Goal: Task Accomplishment & Management: Use online tool/utility

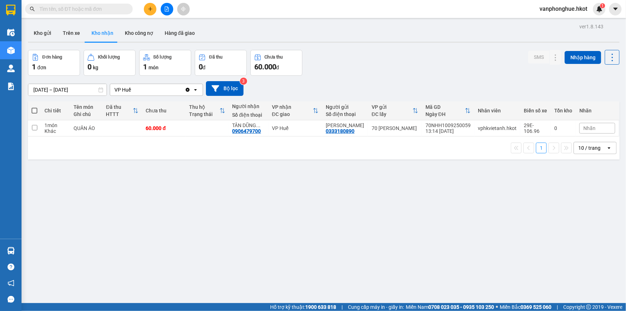
click at [148, 10] on icon "plus" at bounding box center [150, 8] width 5 height 5
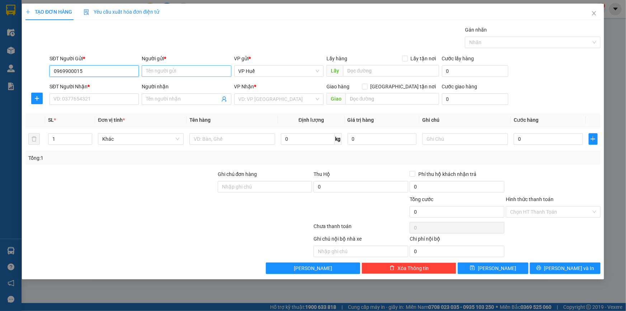
type input "0969900015"
click at [178, 69] on input "Người gửi *" at bounding box center [186, 70] width 89 height 11
type input "Q GALLERY"
click at [97, 103] on input "SĐT Người Nhận *" at bounding box center [94, 98] width 89 height 11
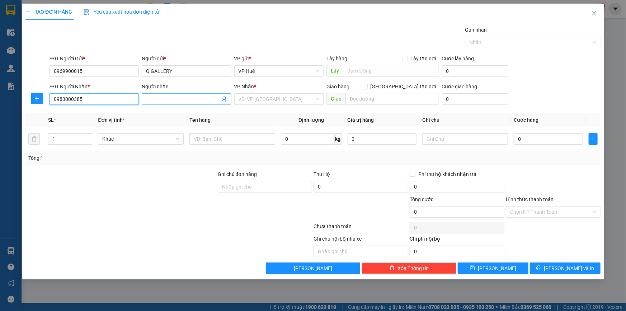
type input "0983000385"
click at [166, 97] on input "Người nhận" at bounding box center [183, 99] width 74 height 8
type input "[PERSON_NAME]"
click at [254, 97] on input "search" at bounding box center [277, 99] width 76 height 11
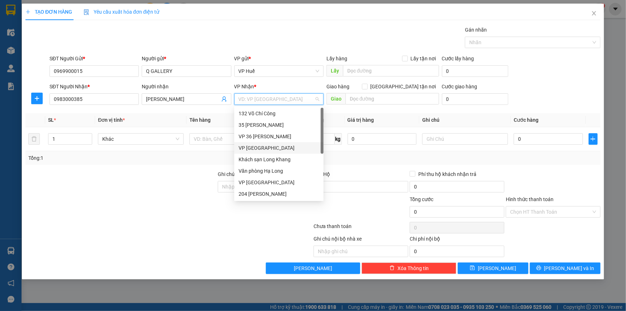
click at [269, 144] on div "VP [GEOGRAPHIC_DATA]" at bounding box center [278, 147] width 89 height 11
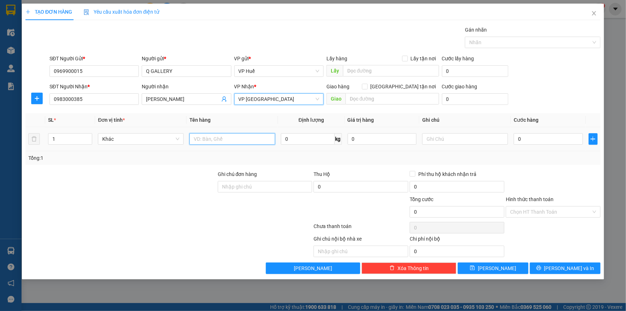
click at [218, 140] on input "text" at bounding box center [232, 138] width 86 height 11
type input "HÀNG CỎ BÀNG"
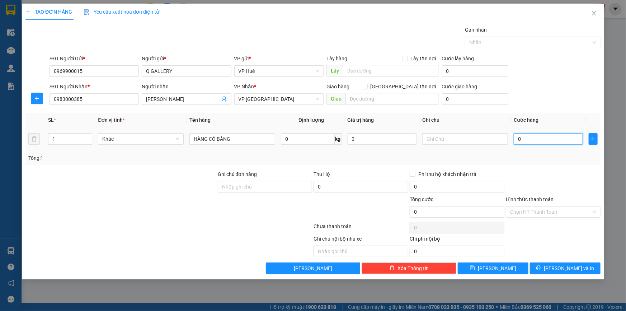
click at [545, 139] on input "0" at bounding box center [548, 138] width 69 height 11
click at [548, 144] on input "0" at bounding box center [548, 138] width 69 height 11
type input "08"
type input "8"
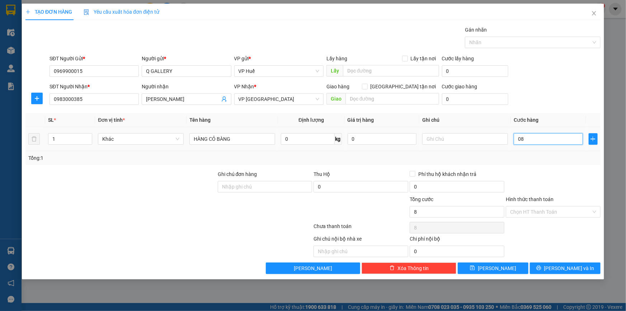
type input "080"
type input "80"
type input "0.800"
type input "800"
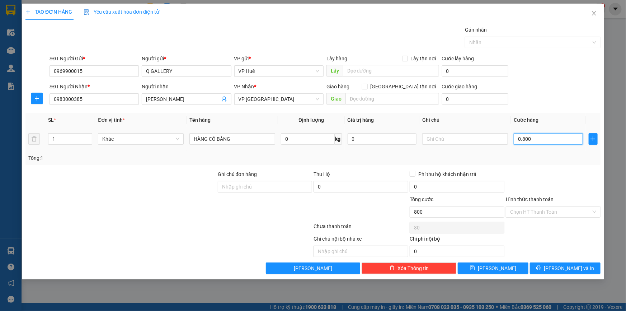
type input "800"
type input "08.000"
type input "8.000"
type input "080.000"
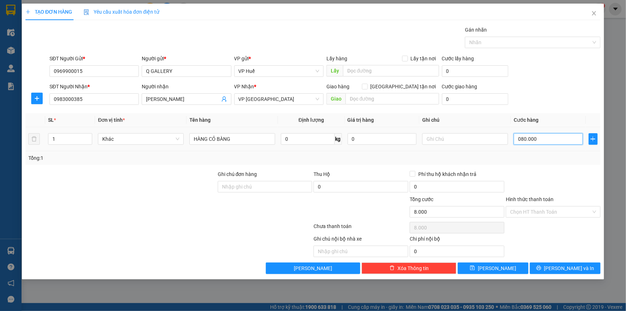
type input "80.000"
drag, startPoint x: 521, startPoint y: 135, endPoint x: 515, endPoint y: 137, distance: 5.8
click at [515, 137] on input "080.000" at bounding box center [548, 138] width 69 height 11
type input "80.000"
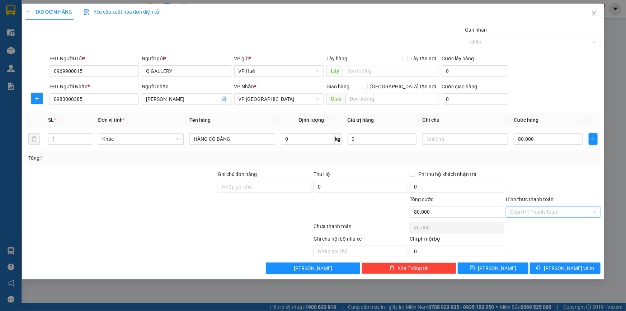
click at [553, 211] on input "Hình thức thanh toán" at bounding box center [550, 211] width 81 height 11
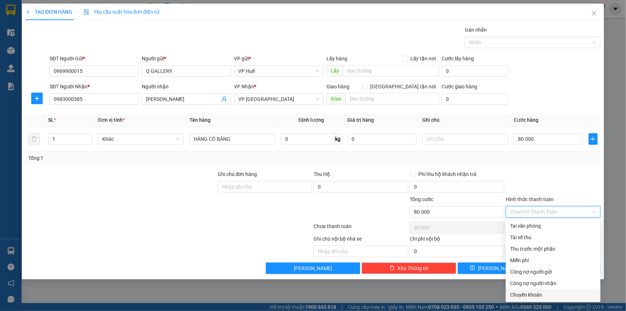
click at [529, 294] on div "Chuyển khoản" at bounding box center [553, 295] width 86 height 8
type input "0"
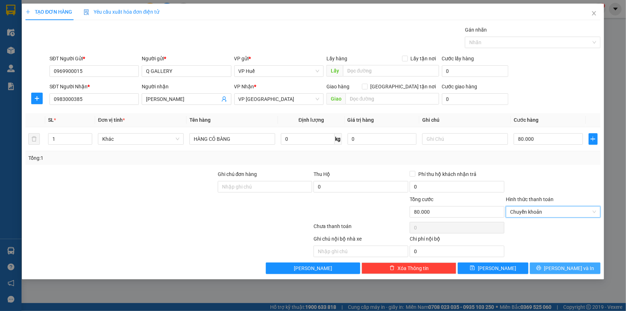
click at [578, 267] on span "[PERSON_NAME] và In" at bounding box center [569, 268] width 50 height 8
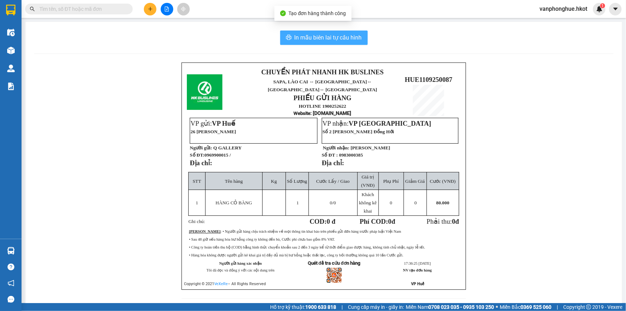
click at [340, 35] on span "In mẫu biên lai tự cấu hình" at bounding box center [328, 37] width 67 height 9
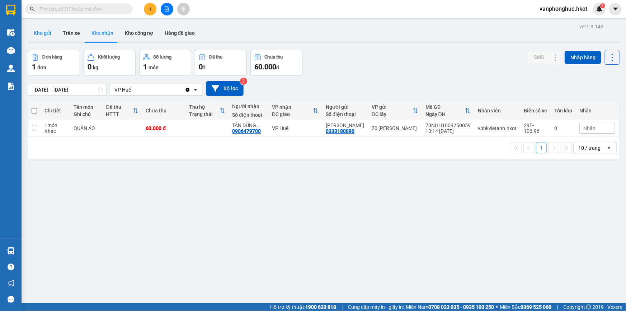
click at [44, 32] on button "Kho gửi" at bounding box center [42, 32] width 29 height 17
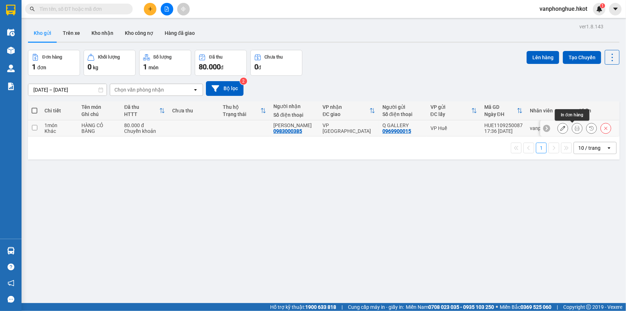
click at [575, 127] on icon at bounding box center [577, 128] width 5 height 5
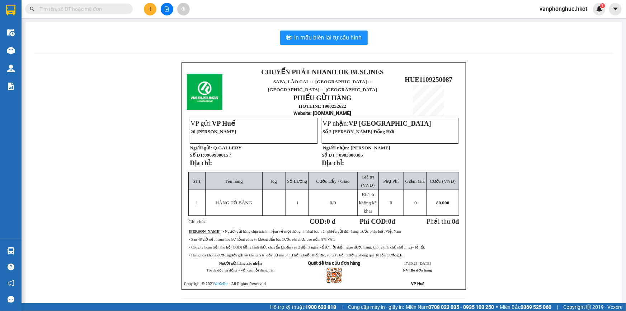
scroll to position [14, 0]
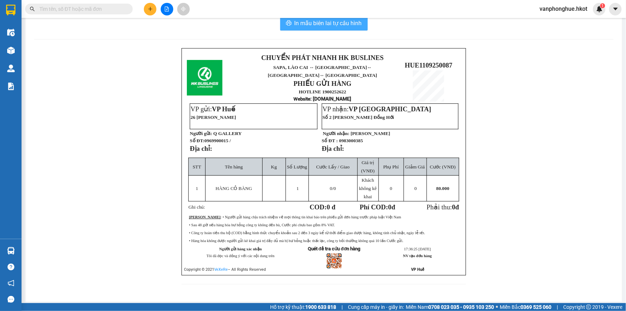
click at [329, 21] on span "In mẫu biên lai tự cấu hình" at bounding box center [328, 23] width 67 height 9
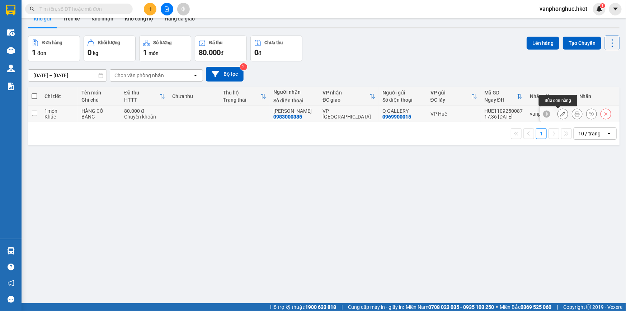
click at [561, 113] on icon at bounding box center [563, 113] width 5 height 5
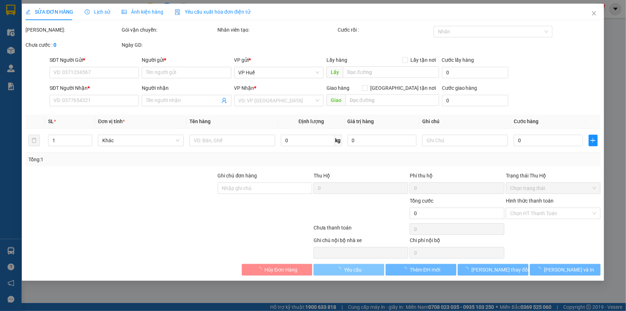
type input "0969900015"
type input "Q GALLERY"
type input "0983000385"
type input "[PERSON_NAME]"
type input "80.000"
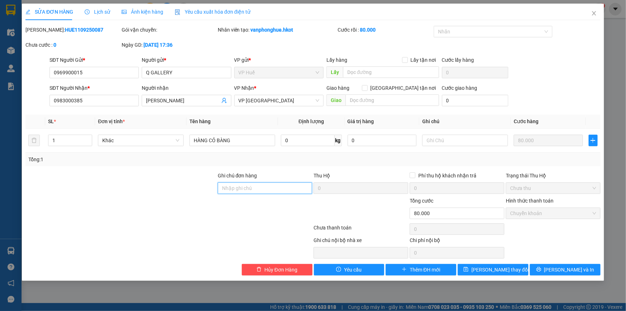
click at [243, 187] on input "Ghi chú đơn hàng" at bounding box center [265, 187] width 95 height 11
type input "PHI VÂN ck 17:37 [DATE]"
click at [498, 272] on span "[PERSON_NAME] thay đổi" at bounding box center [500, 270] width 57 height 8
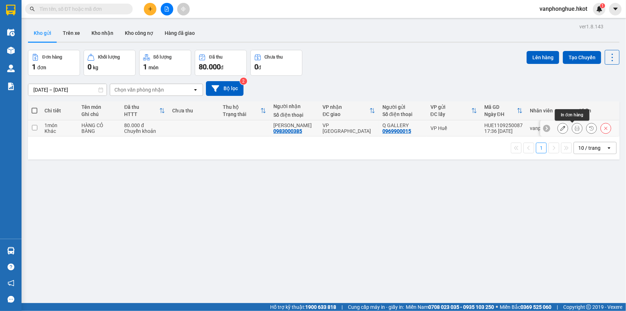
click at [575, 129] on icon at bounding box center [577, 128] width 5 height 5
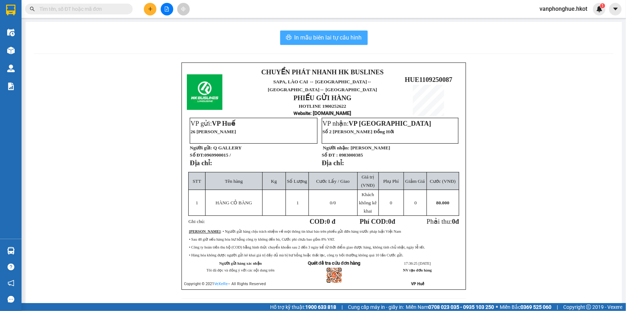
click at [331, 39] on span "In mẫu biên lai tự cấu hình" at bounding box center [328, 37] width 67 height 9
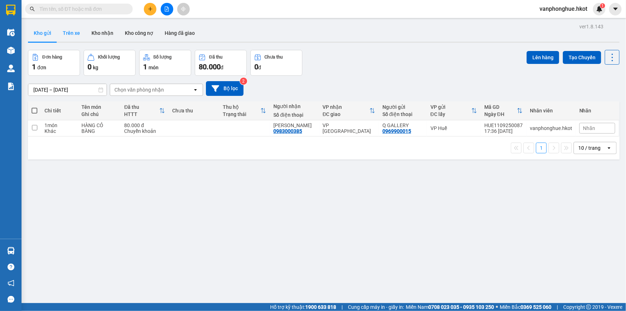
click at [75, 31] on button "Trên xe" at bounding box center [71, 32] width 29 height 17
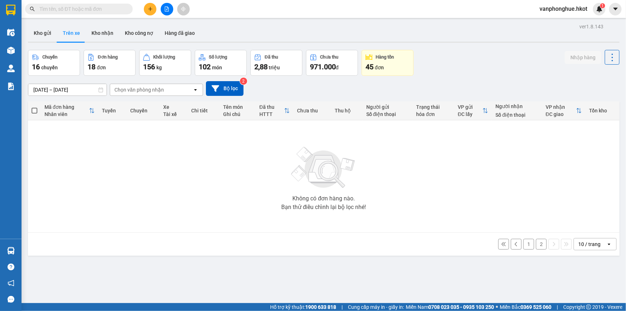
click at [180, 89] on div "Chọn văn phòng nhận" at bounding box center [151, 89] width 83 height 11
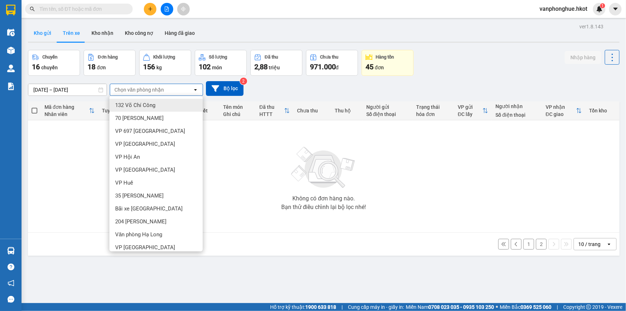
click at [42, 32] on button "Kho gửi" at bounding box center [42, 32] width 29 height 17
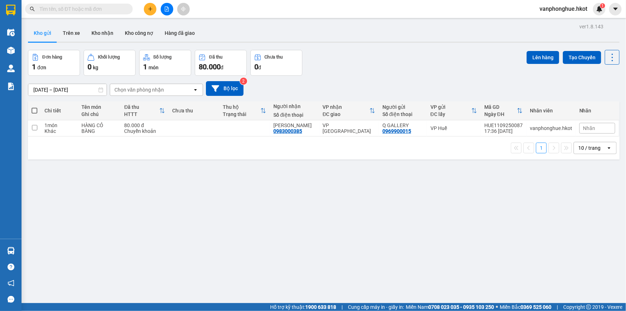
click at [58, 7] on input "text" at bounding box center [81, 9] width 85 height 8
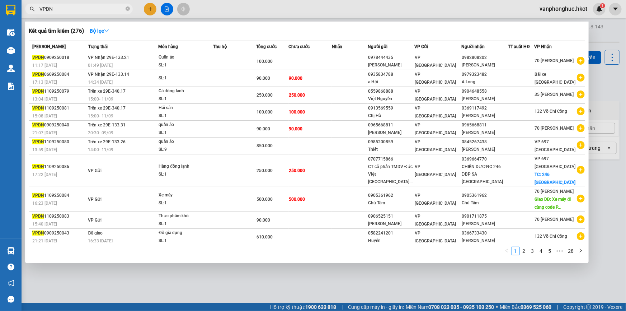
type input "VPDN"
click at [352, 288] on div at bounding box center [313, 155] width 626 height 311
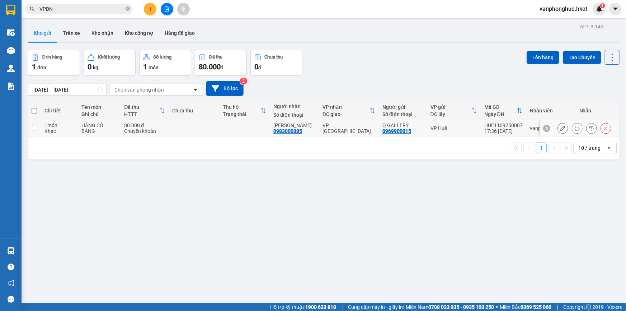
click at [34, 128] on input "checkbox" at bounding box center [34, 127] width 5 height 5
checkbox input "true"
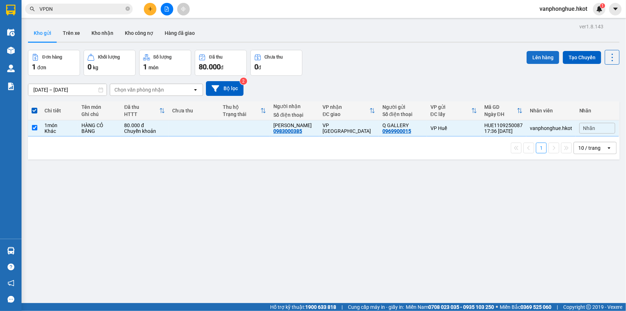
click at [544, 54] on button "Lên hàng" at bounding box center [543, 57] width 33 height 13
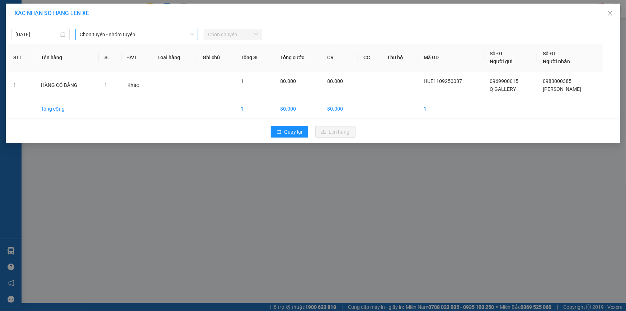
click at [150, 36] on span "Chọn tuyến - nhóm tuyến" at bounding box center [137, 34] width 114 height 11
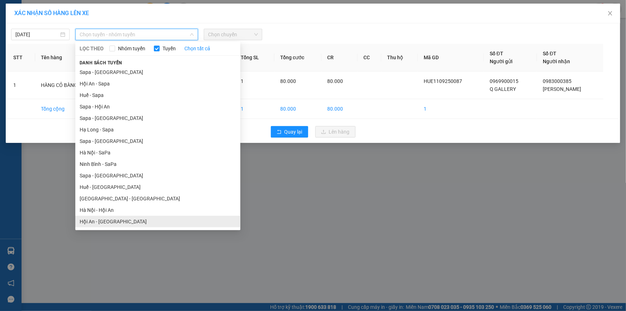
click at [108, 222] on li "Hội An - [GEOGRAPHIC_DATA]" at bounding box center [157, 221] width 165 height 11
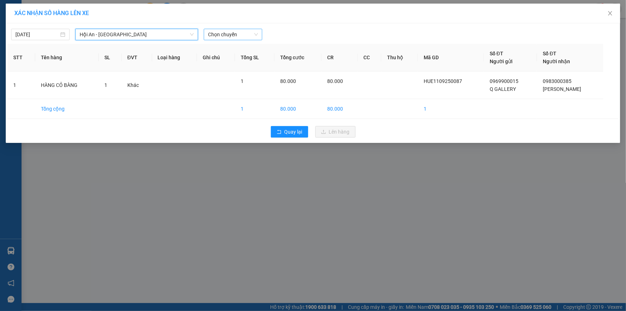
click at [244, 37] on span "Chọn chuyến" at bounding box center [233, 34] width 50 height 11
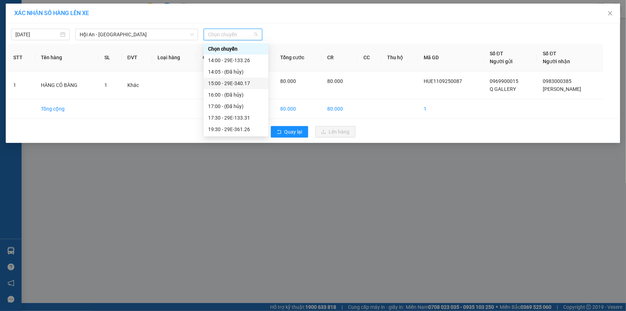
click at [251, 83] on div "15:00 - 29E-340.17" at bounding box center [236, 83] width 56 height 8
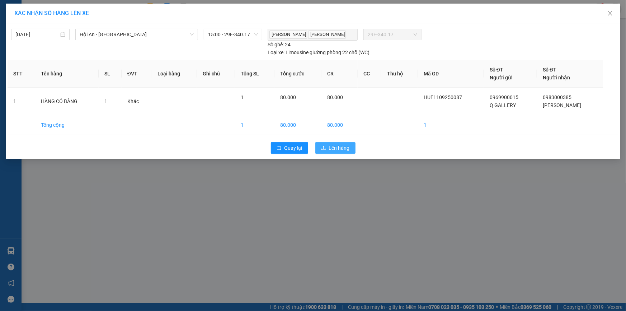
click at [341, 149] on span "Lên hàng" at bounding box center [339, 148] width 21 height 8
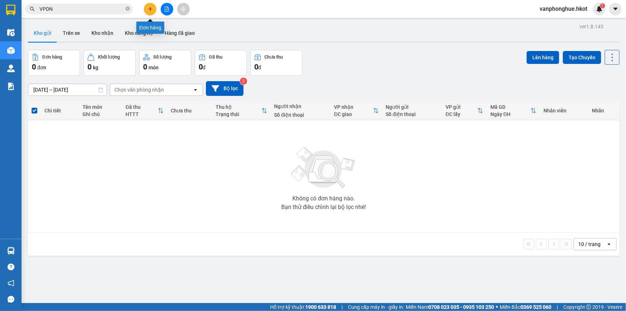
click at [149, 8] on icon "plus" at bounding box center [150, 8] width 5 height 5
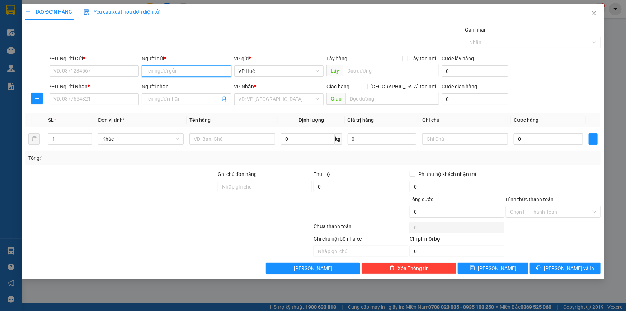
click at [165, 71] on input "Người gửi *" at bounding box center [186, 70] width 89 height 11
type input "[PERSON_NAME]"
click at [178, 83] on div "[GEOGRAPHIC_DATA] - 0935338789" at bounding box center [186, 85] width 81 height 8
type input "0935338789"
type input "[PERSON_NAME]"
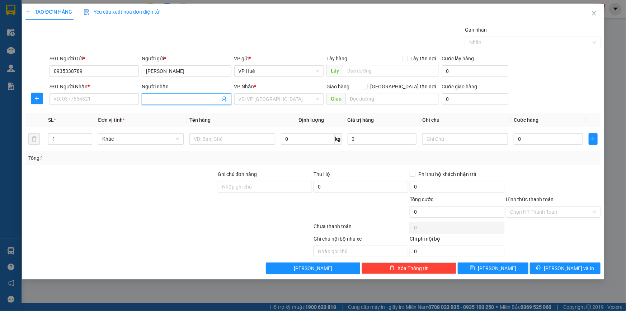
click at [172, 97] on input "Người nhận" at bounding box center [183, 99] width 74 height 8
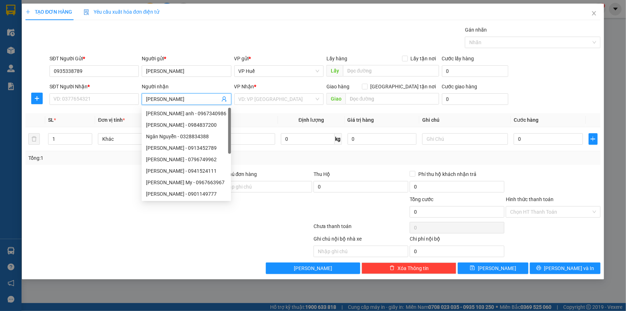
type input "[PERSON_NAME]"
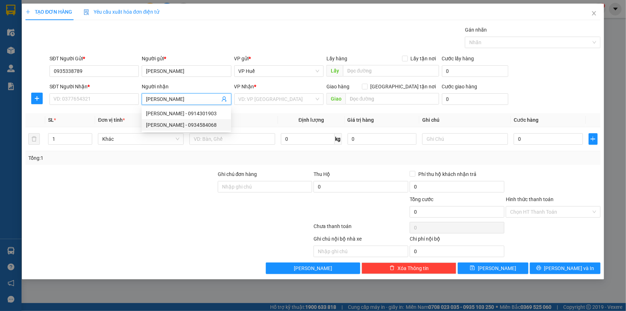
click at [178, 121] on div "[PERSON_NAME] - 0934584068" at bounding box center [186, 125] width 81 height 8
type input "0934584068"
type input "[PERSON_NAME]"
type input "NGƯỜI NHẬN THANH TOÁN"
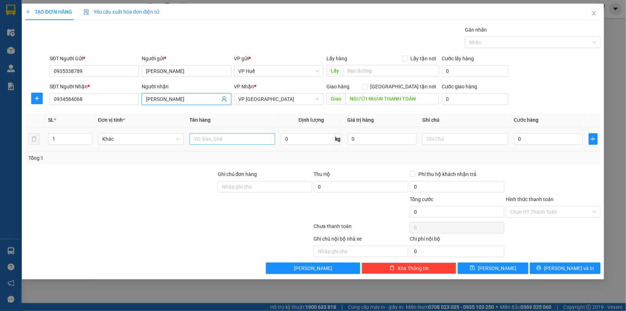
type input "[PERSON_NAME]"
click at [233, 140] on input "text" at bounding box center [232, 138] width 86 height 11
type input "SỨA"
click at [534, 140] on input "0" at bounding box center [548, 138] width 69 height 11
type input "01"
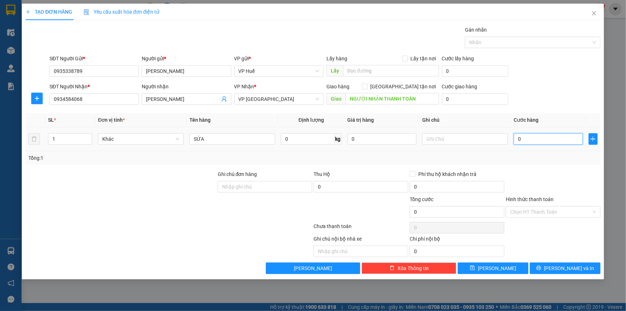
type input "1"
type input "010"
type input "10"
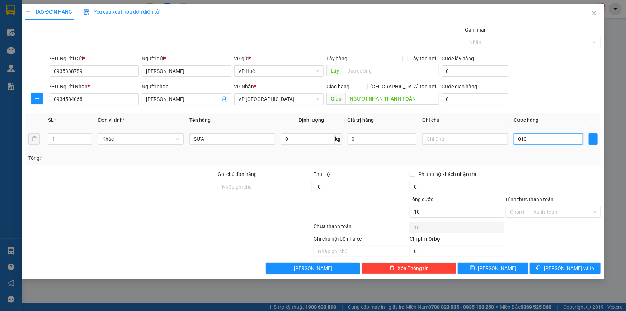
type input "0.100"
type input "100"
type input "01.000"
type input "1.000"
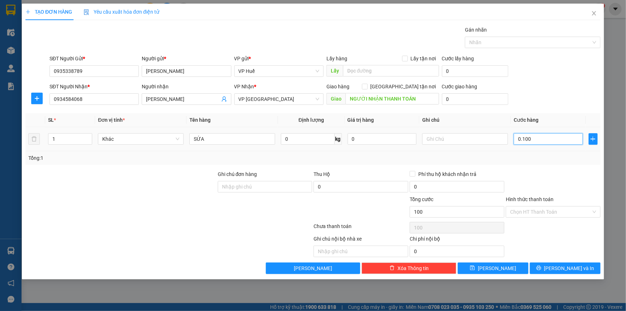
type input "1.000"
type input "010.000"
type input "10.000"
type input "0.100.000"
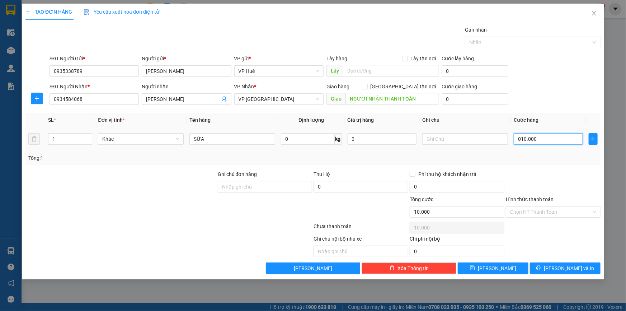
type input "100.000"
drag, startPoint x: 522, startPoint y: 139, endPoint x: 517, endPoint y: 138, distance: 5.1
click at [517, 138] on input "0.100.000" at bounding box center [548, 138] width 69 height 11
drag, startPoint x: 523, startPoint y: 137, endPoint x: 519, endPoint y: 137, distance: 4.3
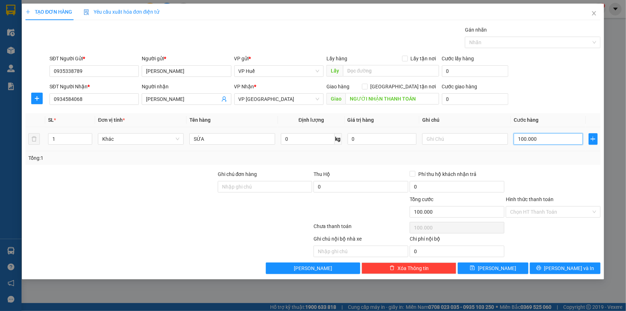
click at [519, 137] on input "100.000" at bounding box center [548, 138] width 69 height 11
type input "0.000"
type input "0"
type input "90.000"
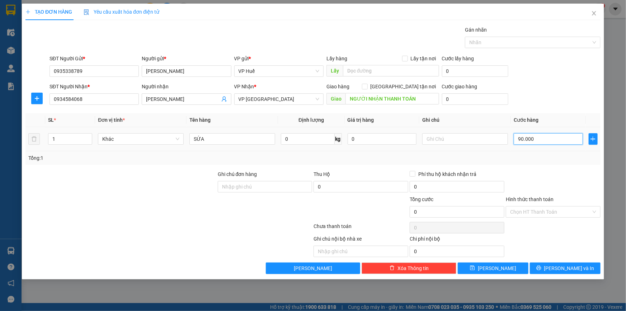
type input "90.000"
click at [567, 268] on span "[PERSON_NAME] và In" at bounding box center [569, 268] width 50 height 8
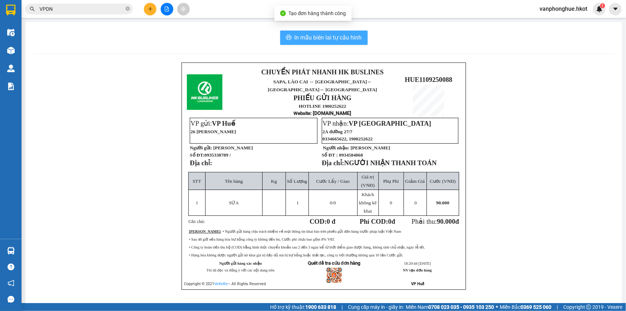
click at [319, 39] on span "In mẫu biên lai tự cấu hình" at bounding box center [328, 37] width 67 height 9
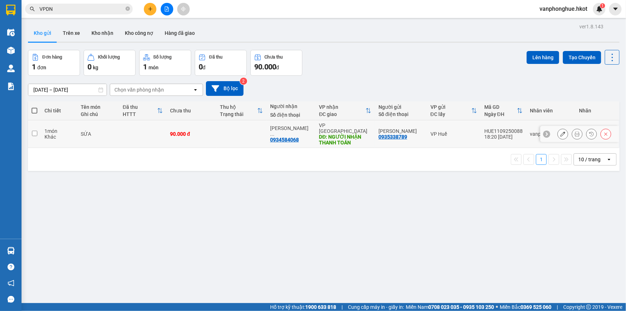
click at [575, 131] on icon at bounding box center [577, 133] width 5 height 5
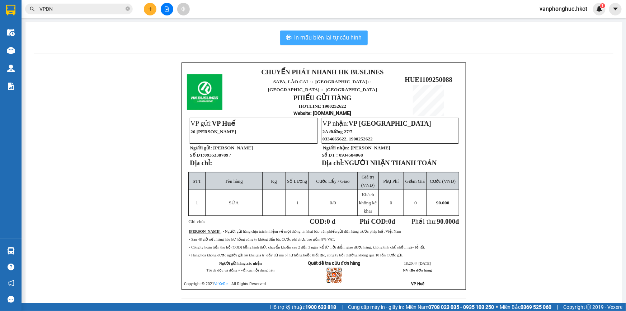
click at [319, 36] on span "In mẫu biên lai tự cấu hình" at bounding box center [328, 37] width 67 height 9
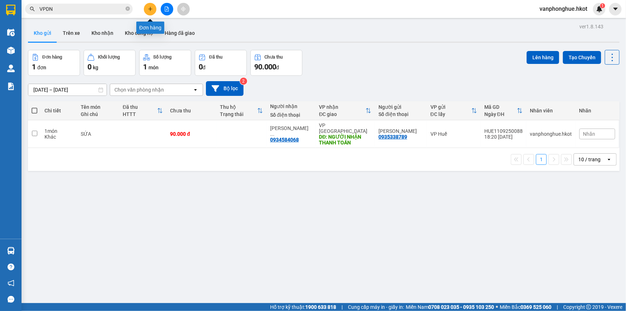
click at [152, 10] on icon "plus" at bounding box center [150, 8] width 5 height 5
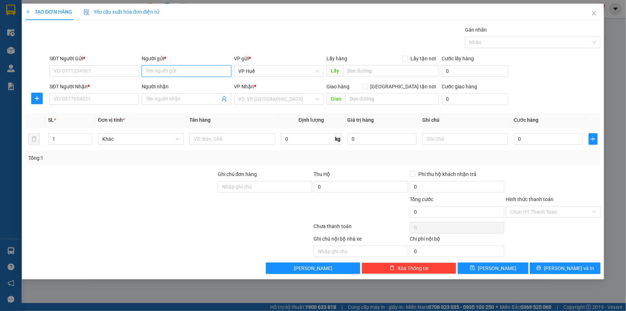
click at [151, 70] on input "Người gửi *" at bounding box center [186, 70] width 89 height 11
type input "CHỊ [PERSON_NAME]"
click at [173, 86] on div "CHỊ LÊ - 0901215913" at bounding box center [186, 85] width 81 height 8
type input "0901215913"
type input "CHỊ [PERSON_NAME]"
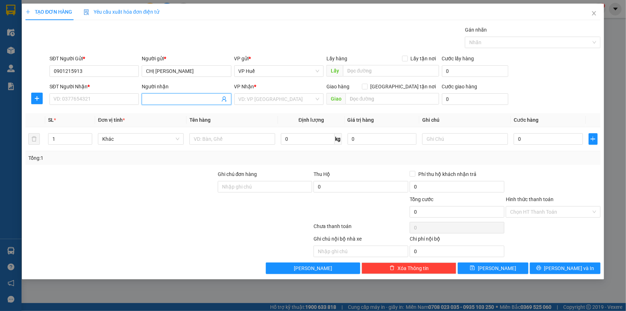
click at [156, 100] on input "Người nhận" at bounding box center [183, 99] width 74 height 8
type input "ANH DŨNG"
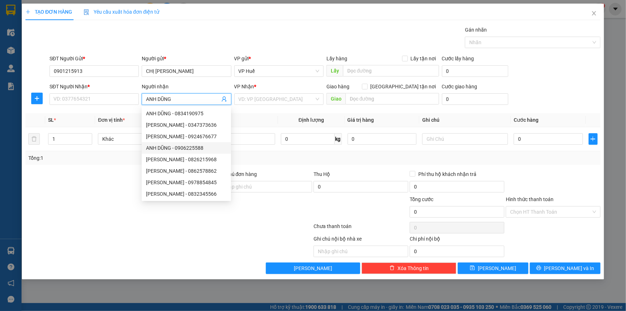
click at [184, 149] on div "ANH DŨNG - 0906225588" at bounding box center [186, 148] width 81 height 8
type input "0906225588"
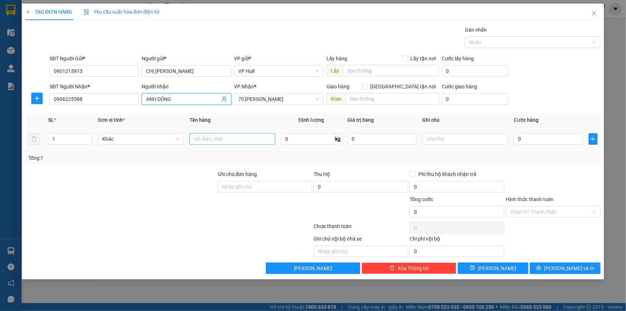
type input "ANH DŨNG"
click at [238, 142] on input "text" at bounding box center [232, 138] width 86 height 11
type input "A"
type input "ÁO QUẦN"
click at [531, 137] on input "0" at bounding box center [548, 138] width 69 height 11
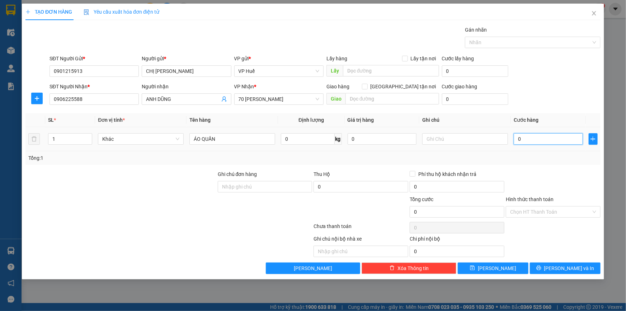
type input "05"
type input "5"
type input "050"
type input "50"
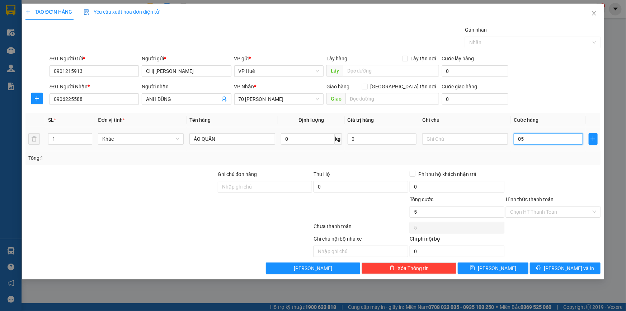
type input "50"
type input "0.500"
type input "500"
type input "05.000"
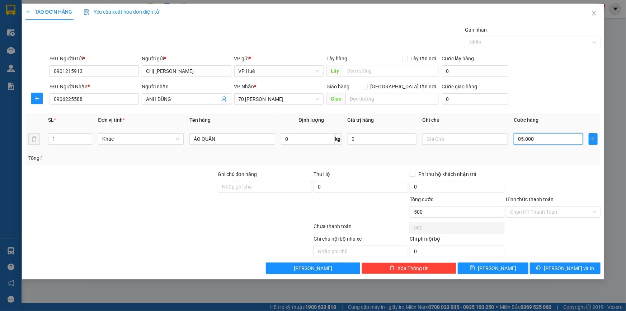
type input "5.000"
type input "050.000"
type input "50.000"
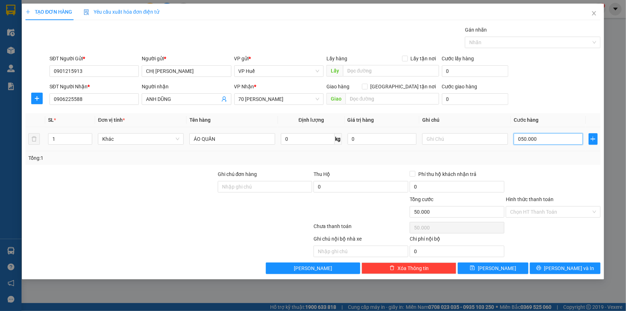
click at [517, 136] on input "050.000" at bounding box center [548, 138] width 69 height 11
type input "50.000"
click at [557, 211] on input "Hình thức thanh toán" at bounding box center [550, 211] width 81 height 11
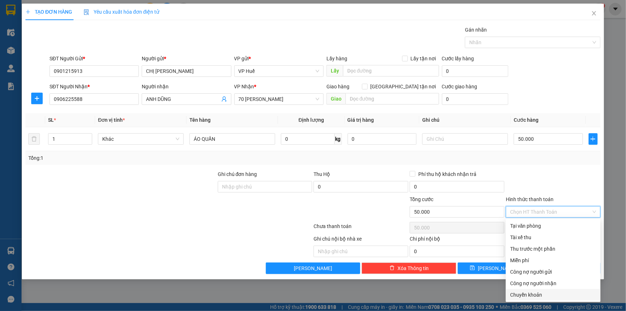
click at [530, 294] on div "Chuyển khoản" at bounding box center [553, 295] width 86 height 8
type input "0"
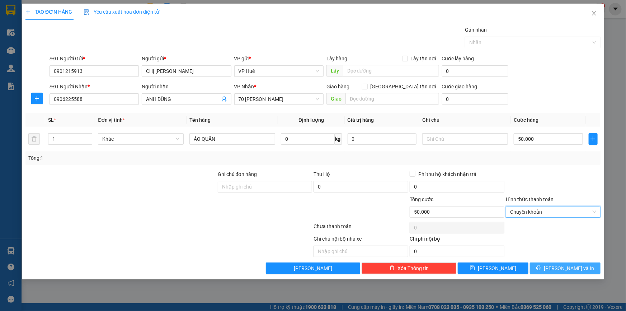
click at [583, 271] on button "[PERSON_NAME] và In" at bounding box center [565, 267] width 71 height 11
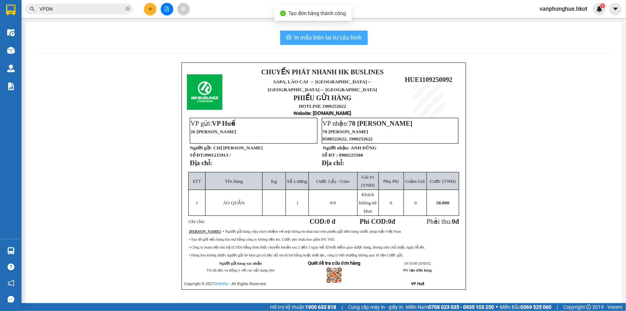
click at [338, 35] on span "In mẫu biên lai tự cấu hình" at bounding box center [328, 37] width 67 height 9
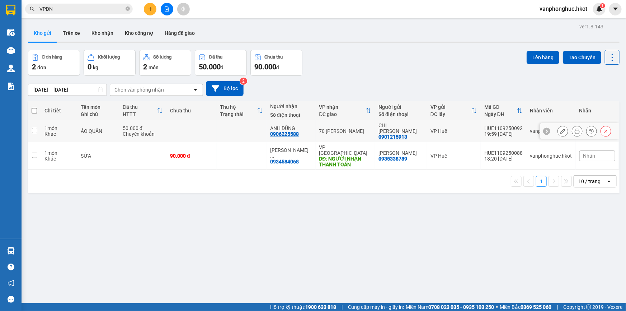
click at [561, 128] on icon at bounding box center [563, 130] width 5 height 5
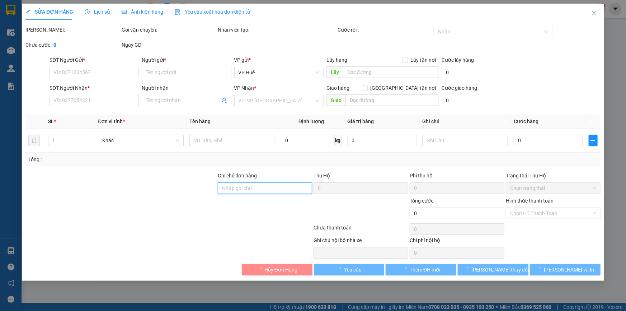
click at [249, 187] on input "Ghi chú đơn hàng" at bounding box center [265, 187] width 95 height 11
type input "0901215913"
type input "CHỊ [PERSON_NAME]"
type input "0906225588"
type input "ANH DŨNG"
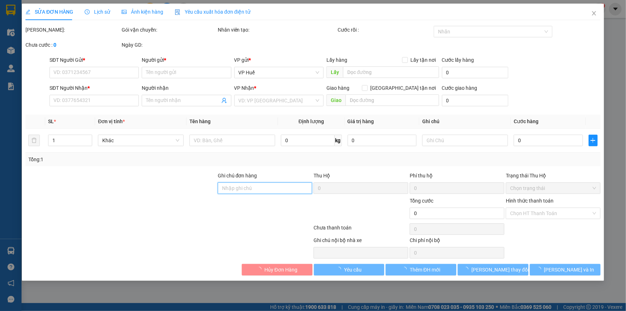
type input "50.000"
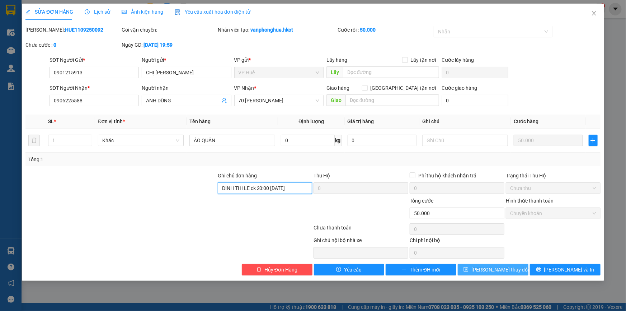
type input "DINH THI LE ck 20:00 [DATE]"
click at [506, 268] on span "[PERSON_NAME] thay đổi" at bounding box center [500, 270] width 57 height 8
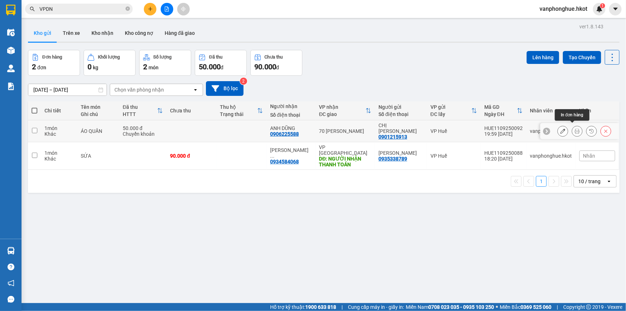
click at [575, 128] on icon at bounding box center [577, 130] width 5 height 5
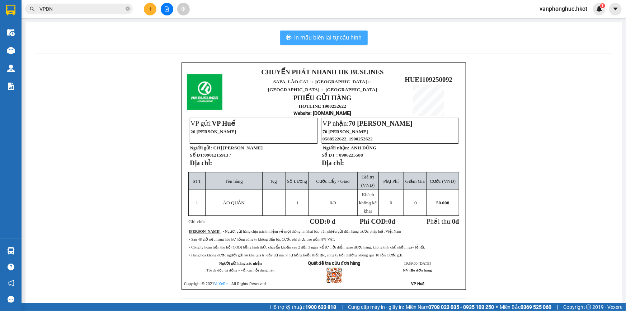
click at [332, 40] on span "In mẫu biên lai tự cấu hình" at bounding box center [328, 37] width 67 height 9
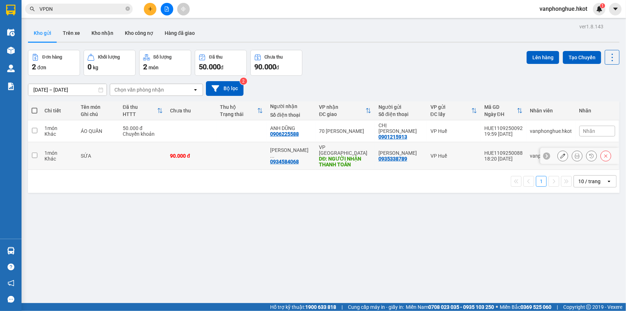
click at [36, 153] on input "checkbox" at bounding box center [34, 155] width 5 height 5
checkbox input "true"
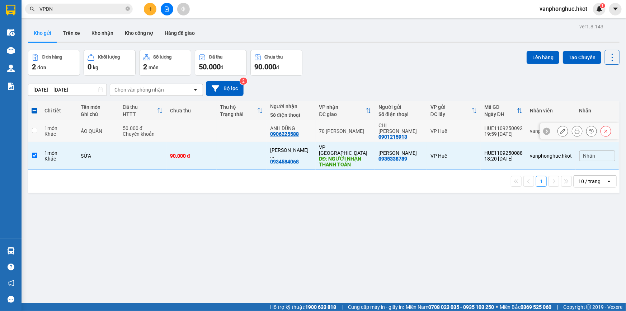
click at [36, 128] on input "checkbox" at bounding box center [34, 130] width 5 height 5
checkbox input "true"
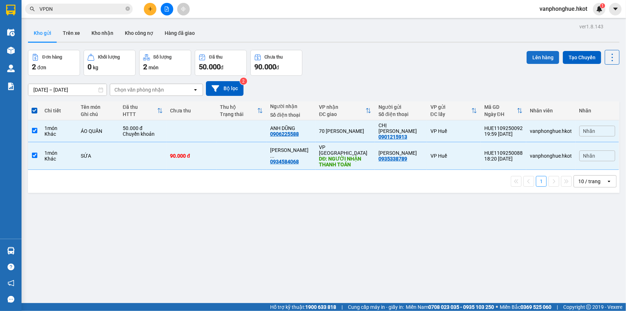
click at [535, 53] on button "Lên hàng" at bounding box center [543, 57] width 33 height 13
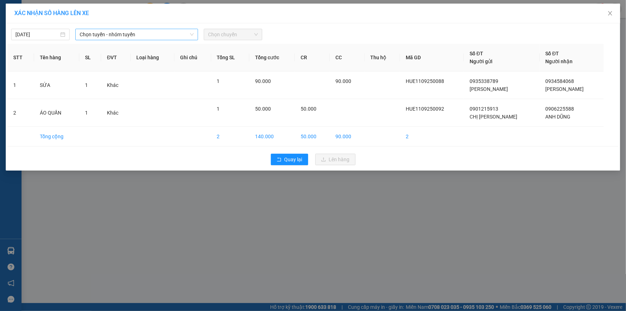
click at [158, 35] on span "Chọn tuyến - nhóm tuyến" at bounding box center [137, 34] width 114 height 11
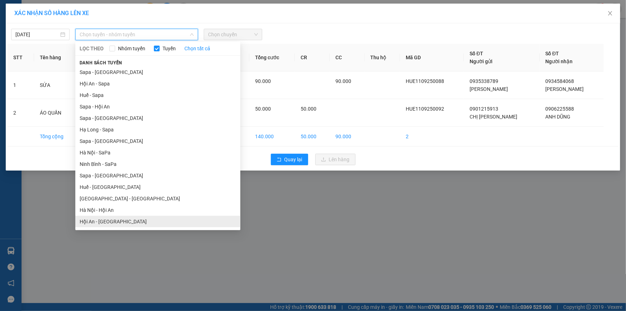
click at [103, 221] on li "Hội An - [GEOGRAPHIC_DATA]" at bounding box center [157, 221] width 165 height 11
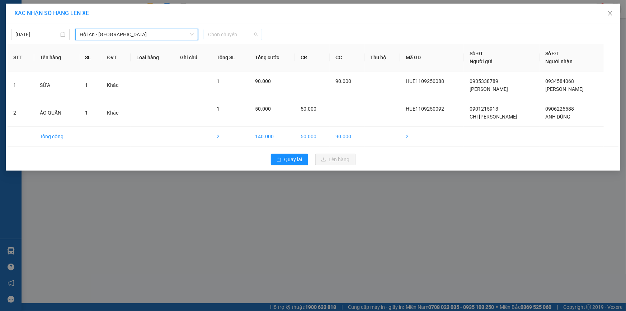
click at [240, 32] on span "Chọn chuyến" at bounding box center [233, 34] width 50 height 11
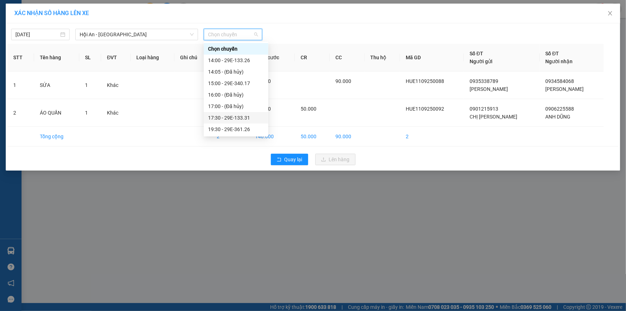
click at [241, 117] on div "17:30 - 29E-133.31" at bounding box center [236, 118] width 56 height 8
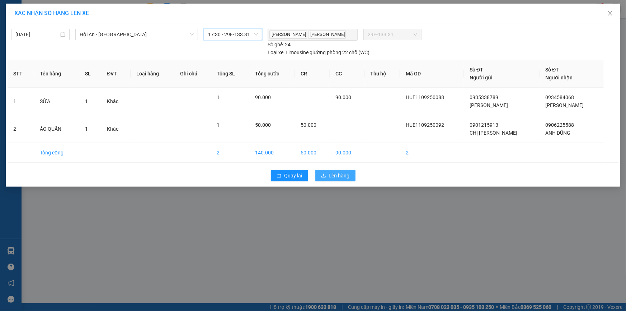
click at [335, 176] on span "Lên hàng" at bounding box center [339, 176] width 21 height 8
